Goal: Information Seeking & Learning: Learn about a topic

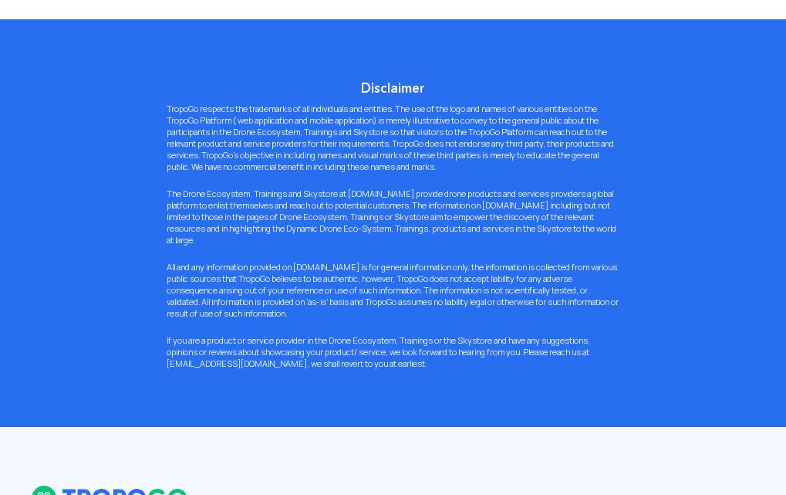
scroll to position [1234, 0]
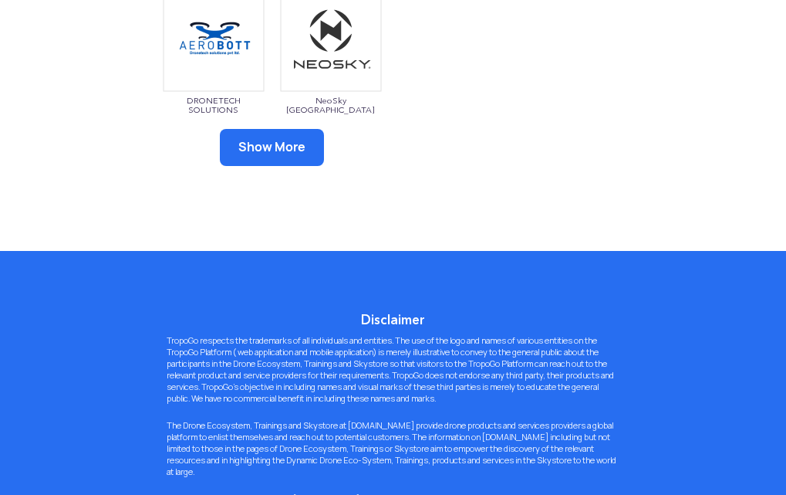
click at [284, 153] on button "Show More" at bounding box center [272, 147] width 104 height 37
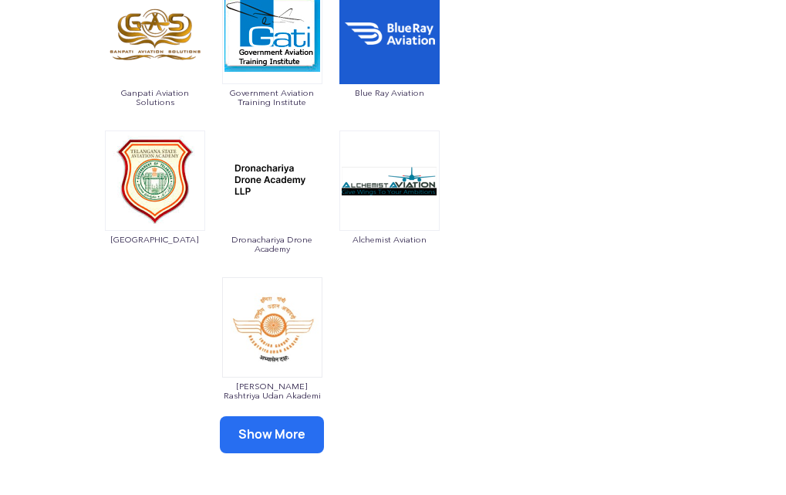
scroll to position [1389, 0]
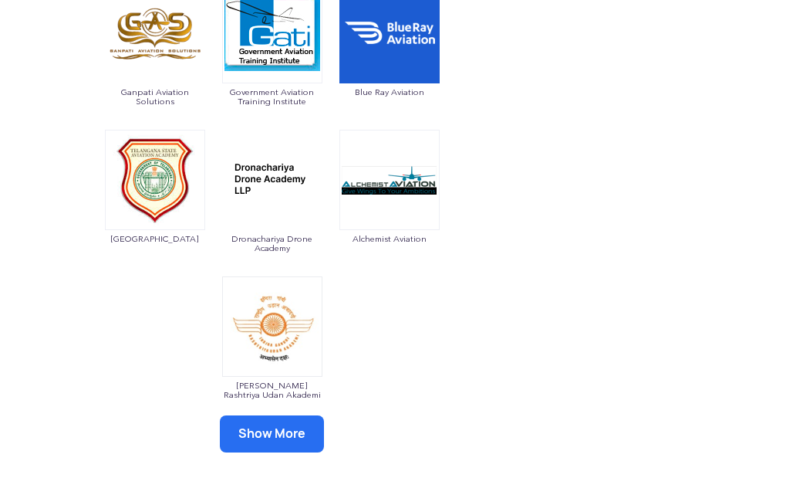
click at [275, 431] on button "Show More" at bounding box center [272, 433] width 104 height 37
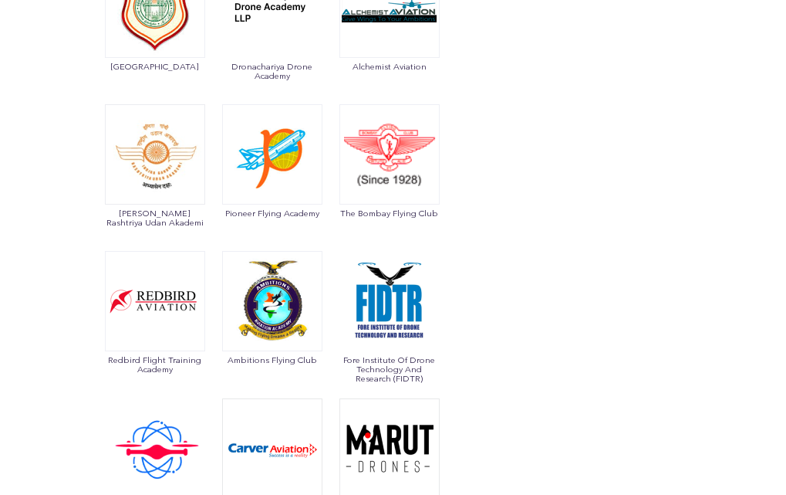
scroll to position [1620, 0]
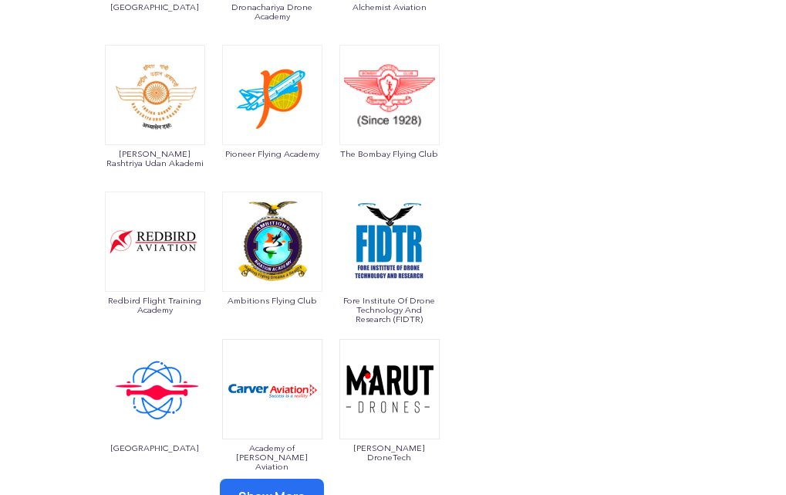
click at [389, 265] on img at bounding box center [389, 241] width 100 height 100
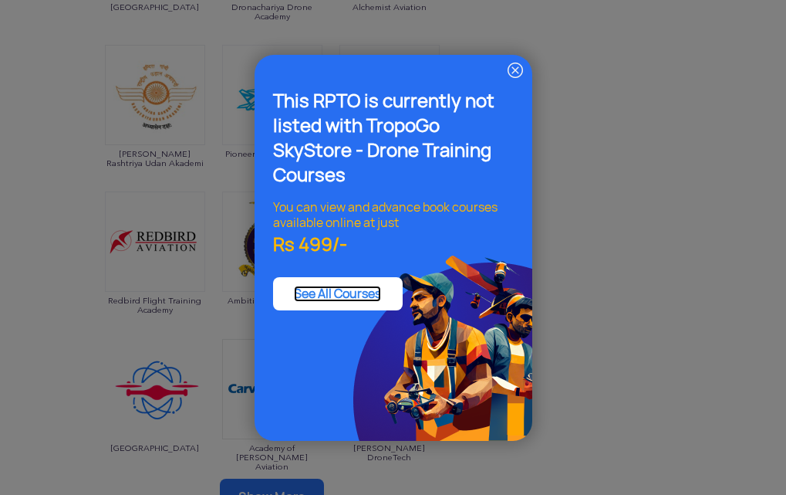
click at [377, 290] on link "See All Courses" at bounding box center [337, 293] width 87 height 16
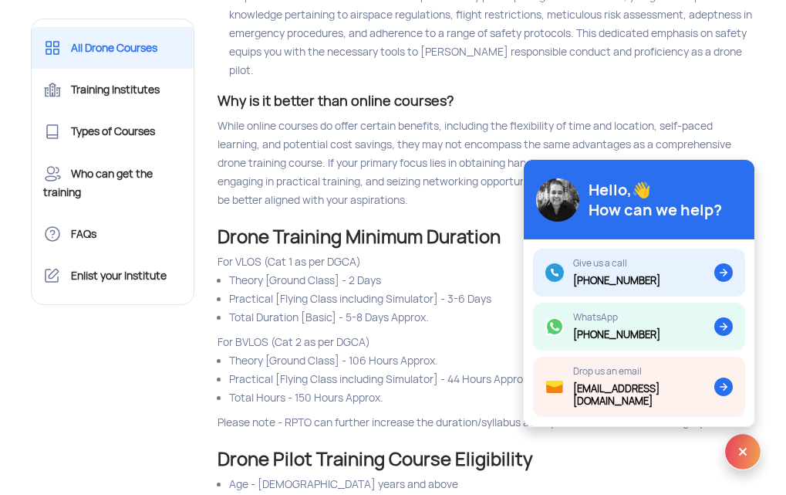
scroll to position [2392, 0]
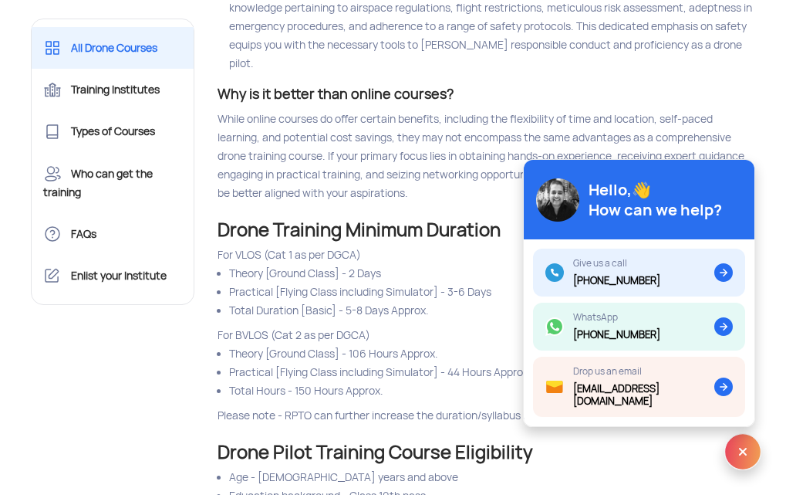
click at [751, 456] on img at bounding box center [742, 451] width 37 height 37
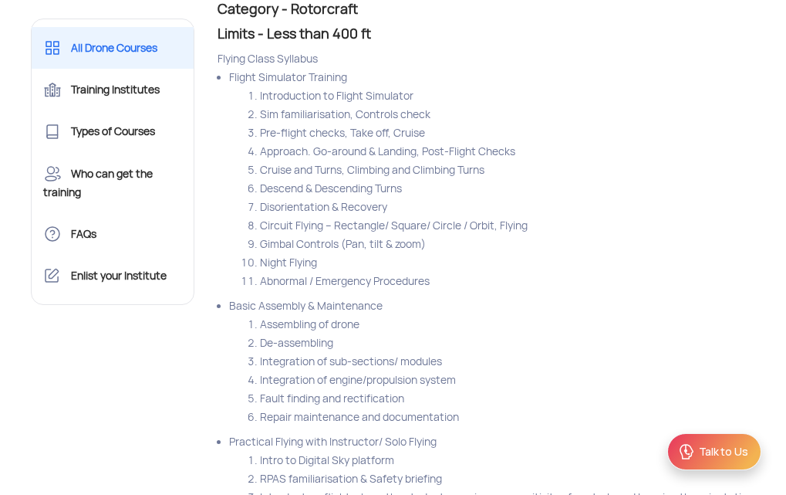
scroll to position [5015, 0]
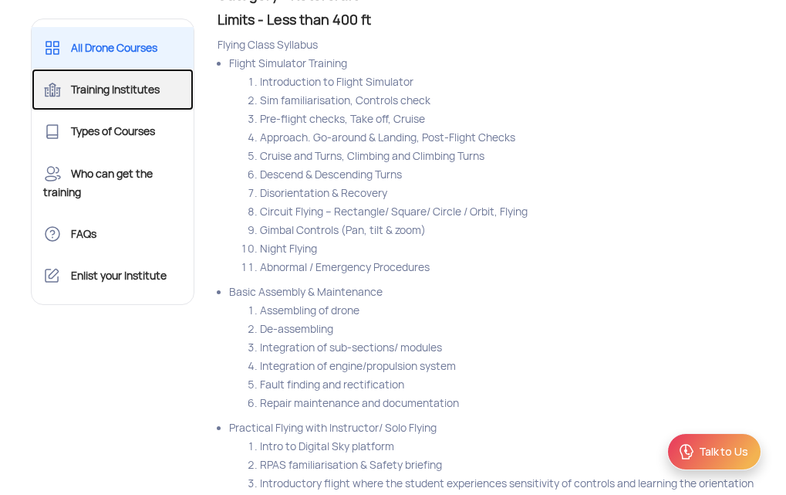
click at [118, 90] on link "Training Institutes" at bounding box center [113, 90] width 163 height 42
